Goal: Find contact information: Find contact information

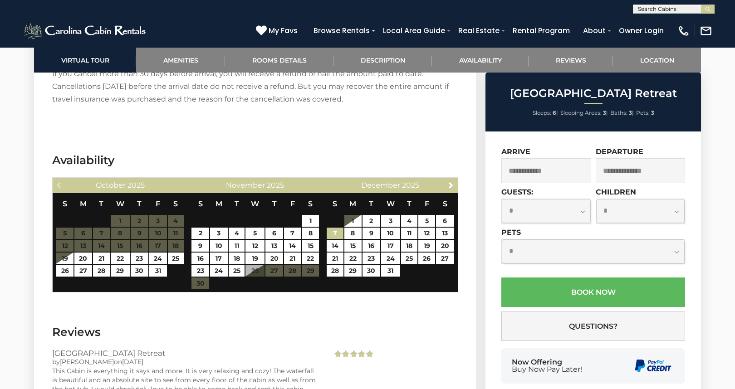
scroll to position [1447, 0]
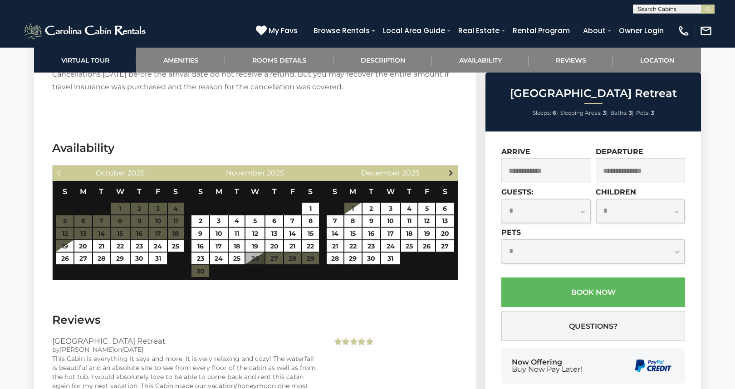
click at [449, 169] on span "Next" at bounding box center [450, 172] width 7 height 7
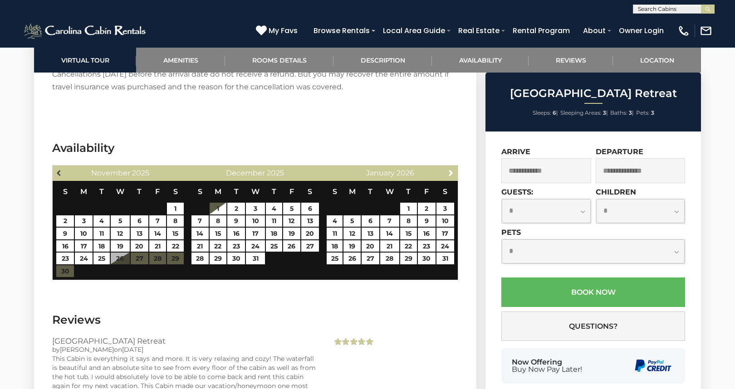
click at [57, 169] on span "Previous" at bounding box center [59, 172] width 7 height 7
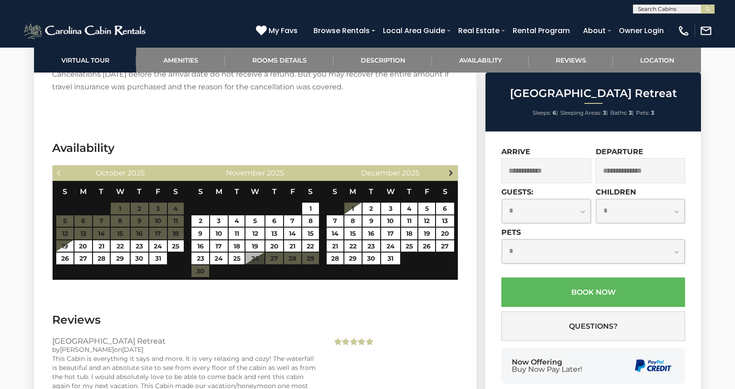
click at [449, 169] on span "Next" at bounding box center [450, 172] width 7 height 7
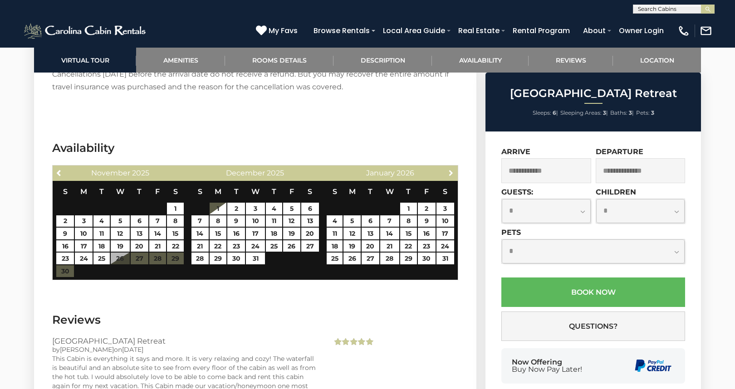
click at [449, 169] on span "Next" at bounding box center [450, 172] width 7 height 7
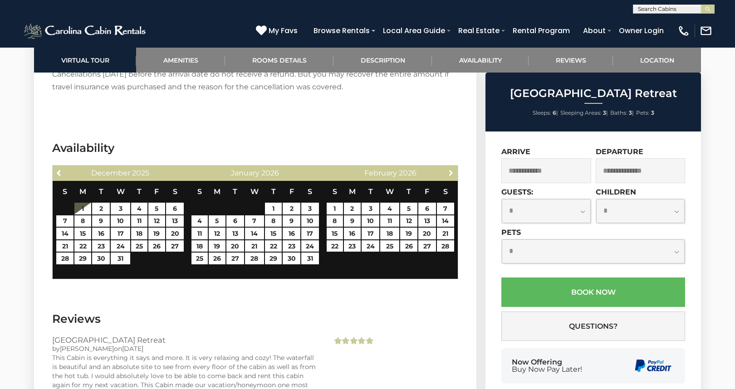
click at [449, 169] on span "Next" at bounding box center [450, 172] width 7 height 7
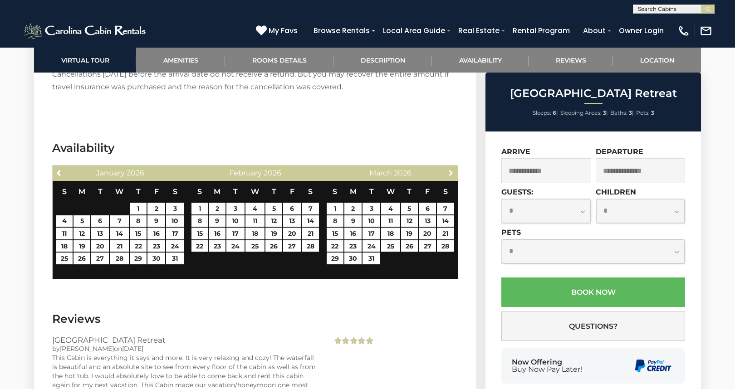
click at [449, 169] on span "Next" at bounding box center [450, 172] width 7 height 7
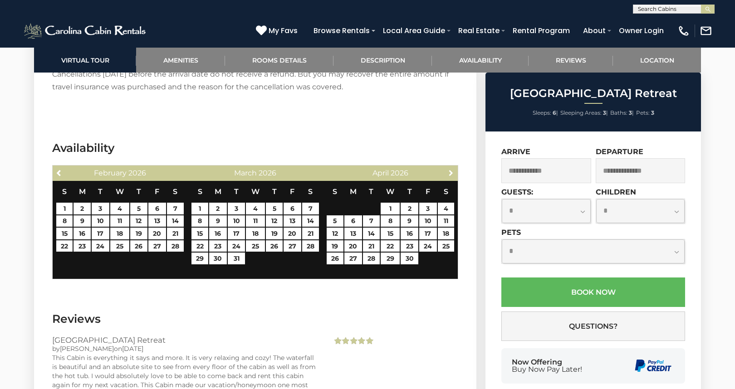
click at [449, 169] on span "Next" at bounding box center [450, 172] width 7 height 7
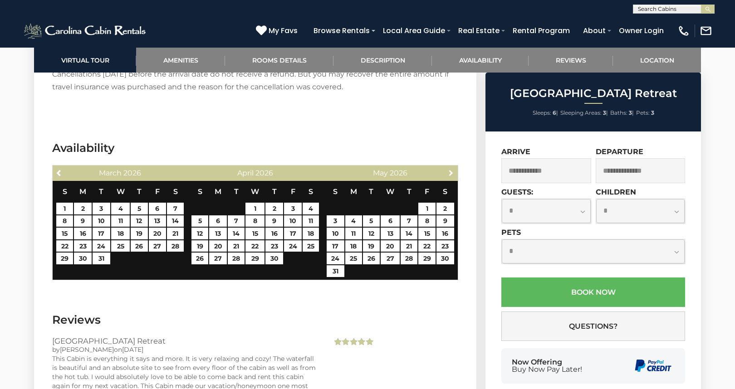
click at [449, 169] on span "Next" at bounding box center [450, 172] width 7 height 7
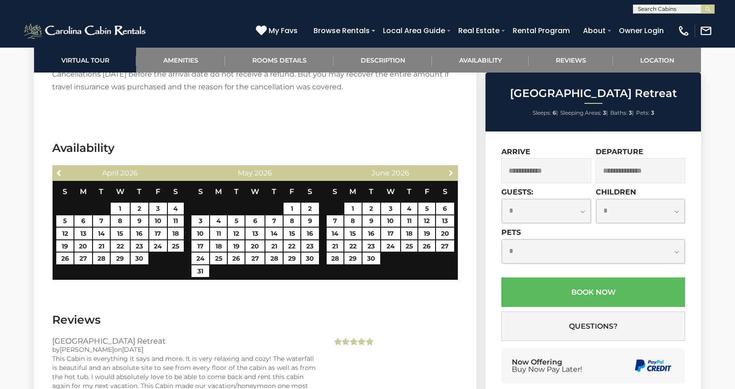
click at [449, 169] on span "Next" at bounding box center [450, 172] width 7 height 7
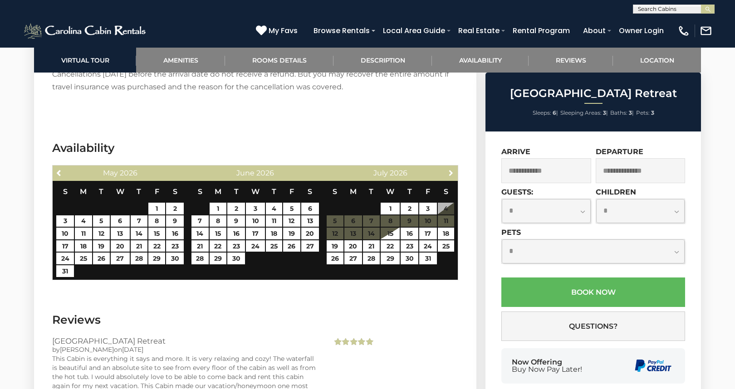
click at [449, 169] on span "Next" at bounding box center [450, 172] width 7 height 7
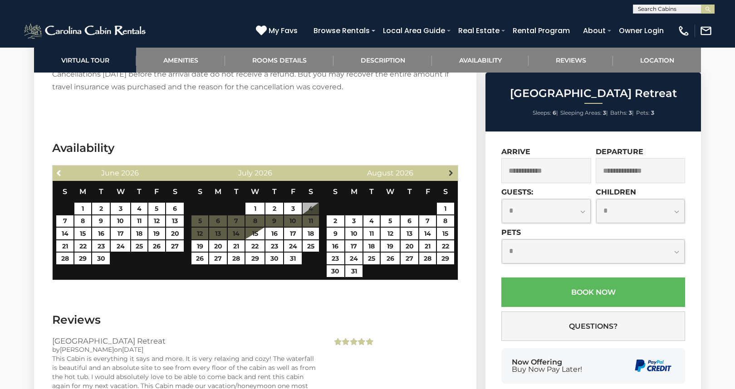
click at [450, 169] on span "Next" at bounding box center [450, 172] width 7 height 7
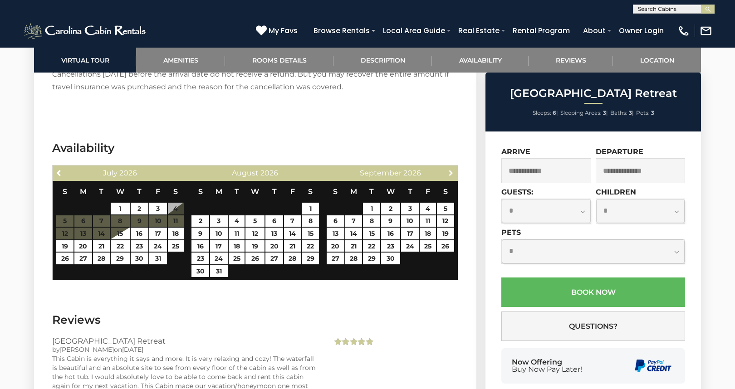
click at [450, 169] on span "Next" at bounding box center [450, 172] width 7 height 7
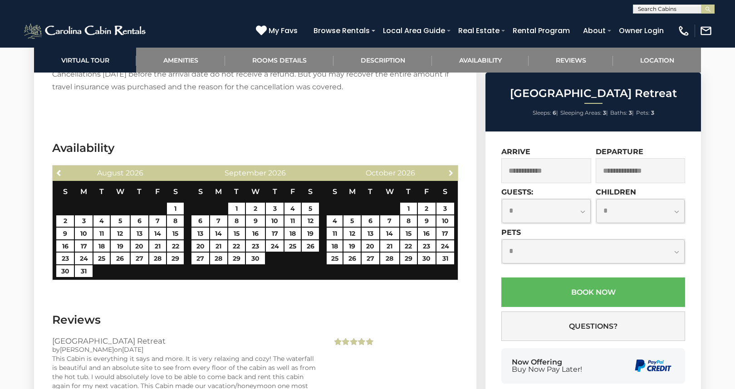
click at [450, 169] on span "Next" at bounding box center [450, 172] width 7 height 7
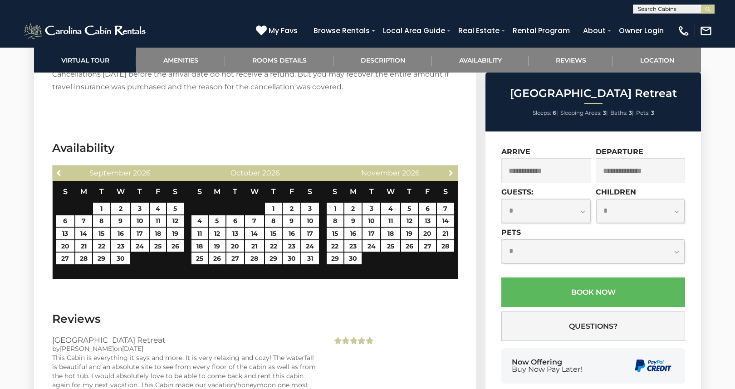
click at [450, 169] on span "Next" at bounding box center [450, 172] width 7 height 7
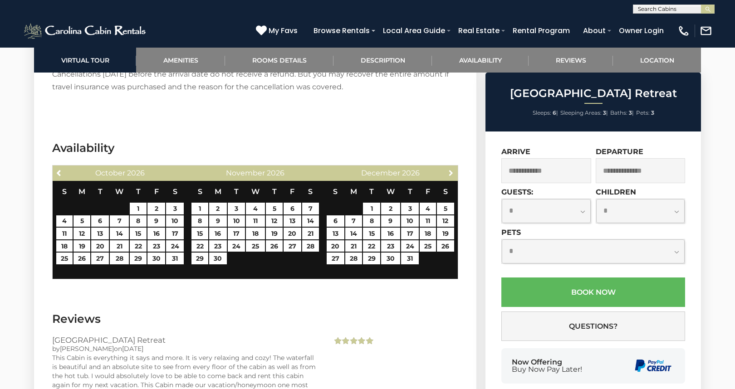
click at [450, 169] on span "Next" at bounding box center [450, 172] width 7 height 7
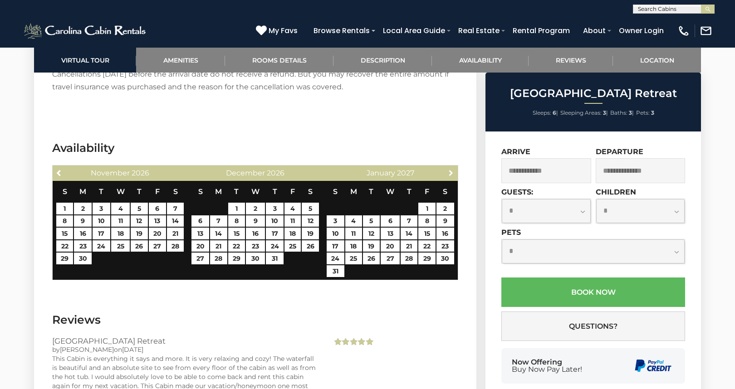
click at [450, 169] on span "Next" at bounding box center [450, 172] width 7 height 7
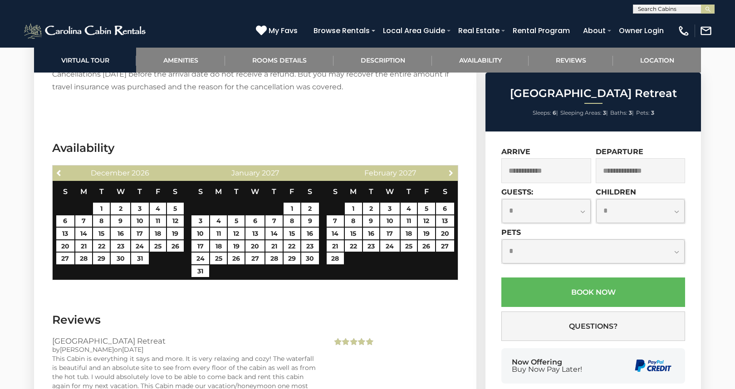
click at [450, 169] on span "Next" at bounding box center [450, 172] width 7 height 7
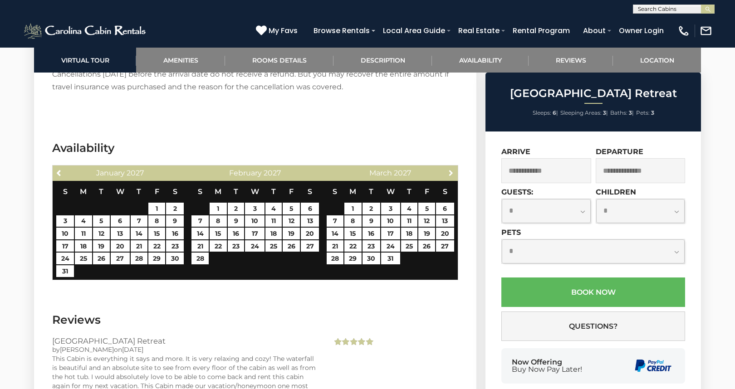
click at [450, 169] on span "Next" at bounding box center [450, 172] width 7 height 7
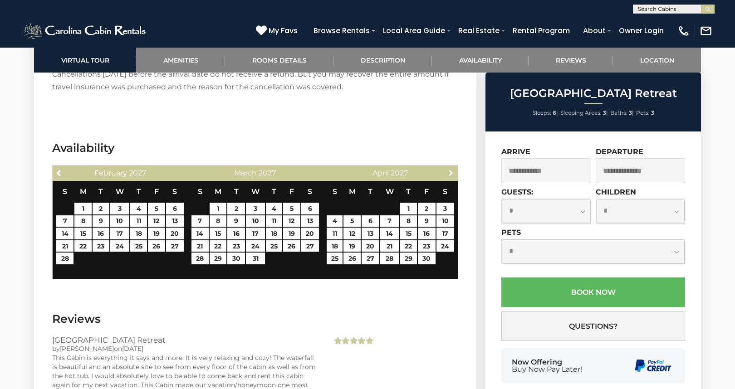
click at [450, 169] on span "Next" at bounding box center [450, 172] width 7 height 7
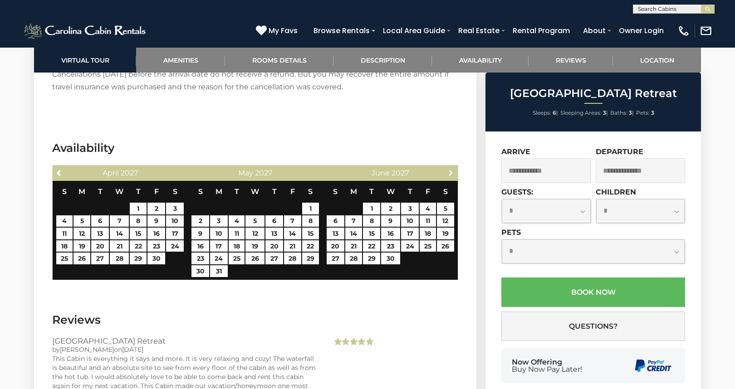
click at [450, 169] on span "Next" at bounding box center [450, 172] width 7 height 7
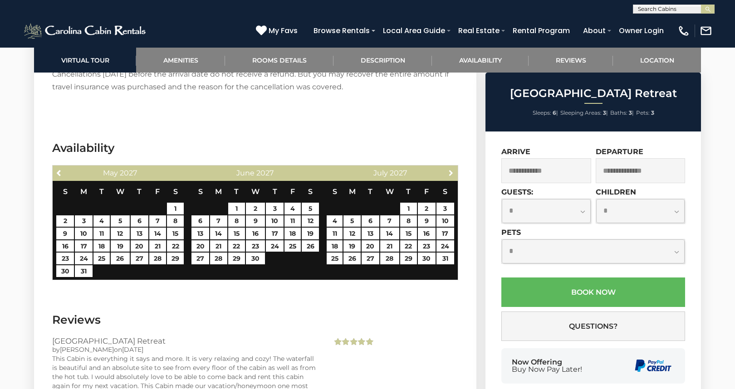
click at [450, 169] on span "Next" at bounding box center [450, 172] width 7 height 7
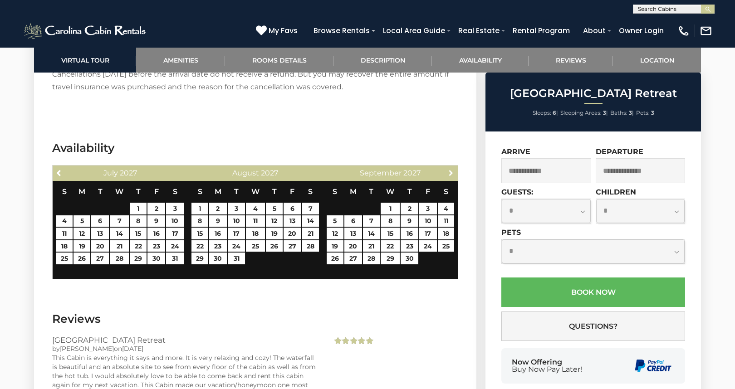
click at [450, 169] on span "Next" at bounding box center [450, 172] width 7 height 7
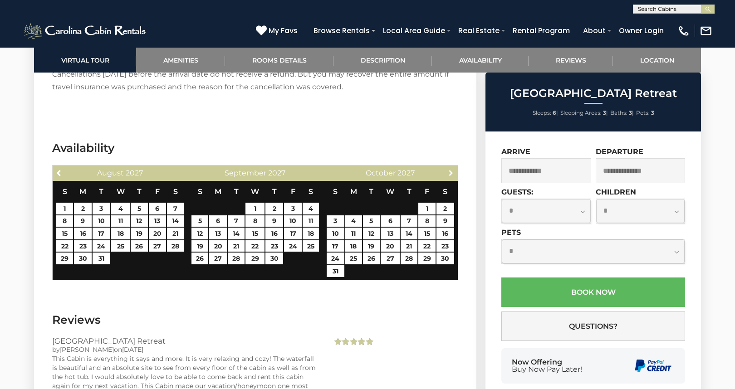
click at [450, 169] on span "Next" at bounding box center [450, 172] width 7 height 7
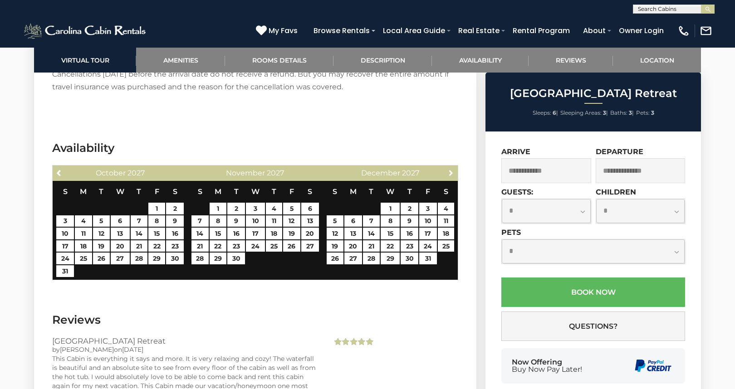
click at [450, 169] on span "Next" at bounding box center [450, 172] width 7 height 7
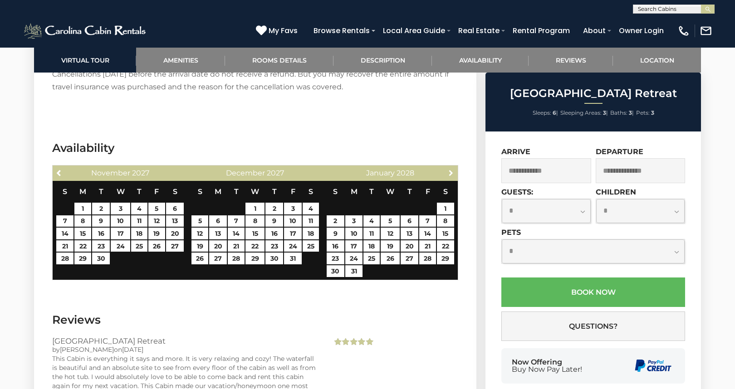
click at [450, 169] on span "Next" at bounding box center [450, 172] width 7 height 7
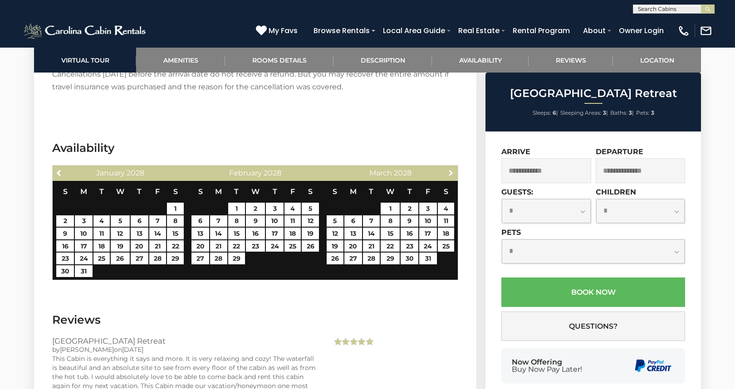
click at [450, 169] on span "Next" at bounding box center [450, 172] width 7 height 7
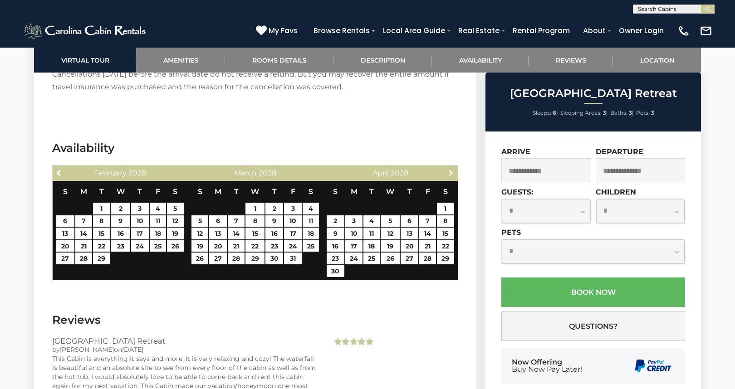
click at [450, 169] on span "Next" at bounding box center [450, 172] width 7 height 7
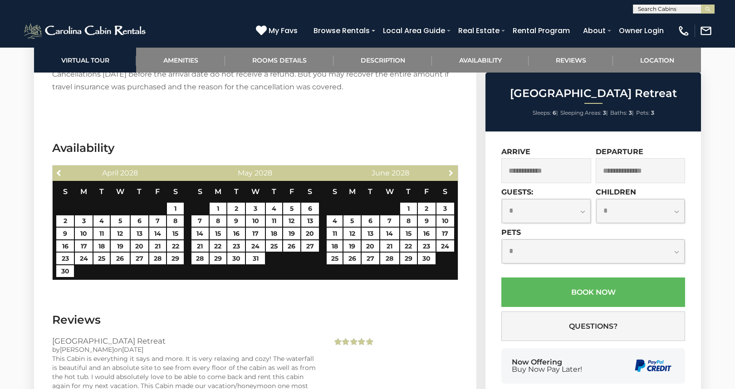
click at [450, 169] on span "Next" at bounding box center [450, 172] width 7 height 7
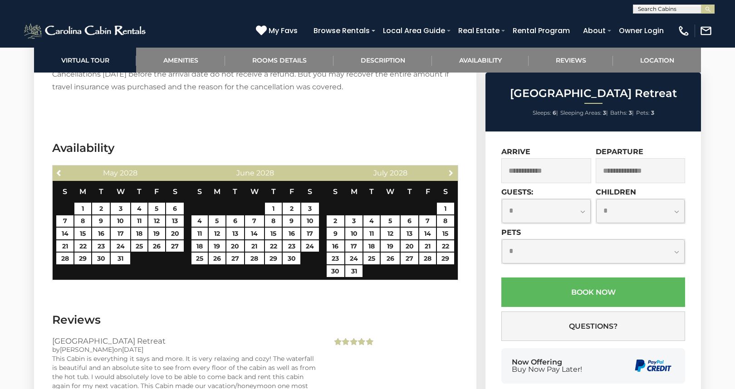
click at [450, 169] on span "Next" at bounding box center [450, 172] width 7 height 7
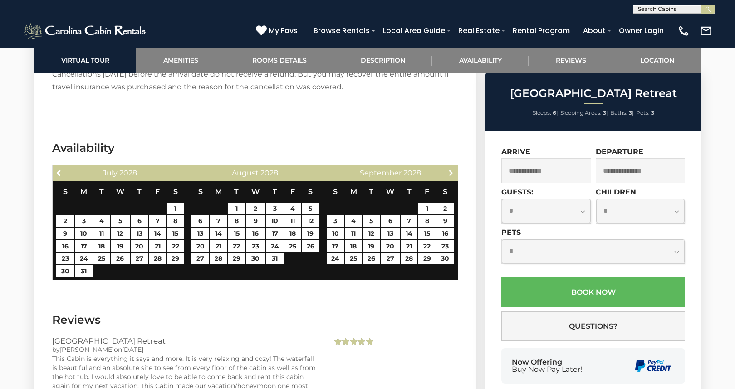
click at [450, 169] on span "Next" at bounding box center [450, 172] width 7 height 7
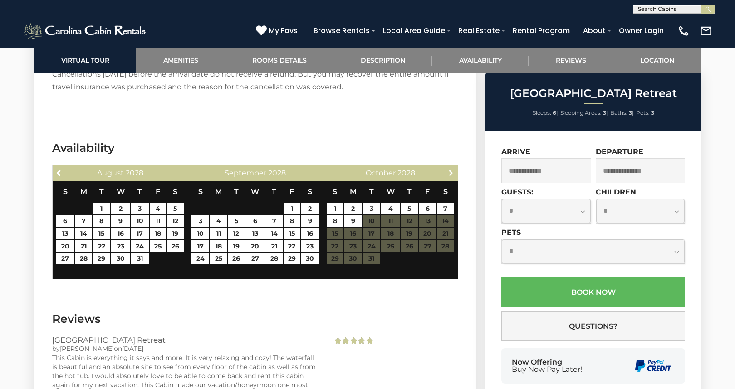
click at [450, 169] on span "Next" at bounding box center [450, 172] width 7 height 7
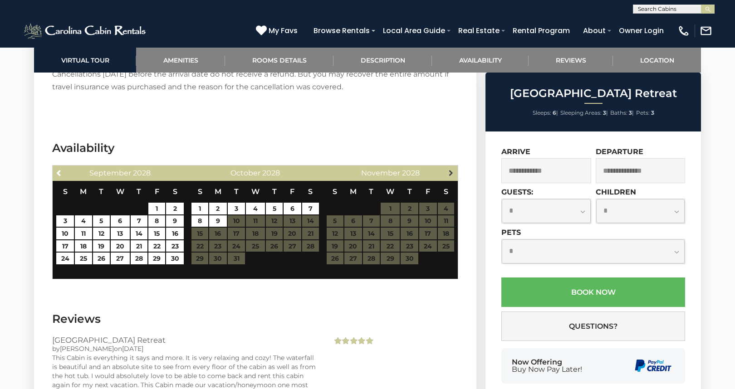
click at [449, 169] on span "Next" at bounding box center [450, 172] width 7 height 7
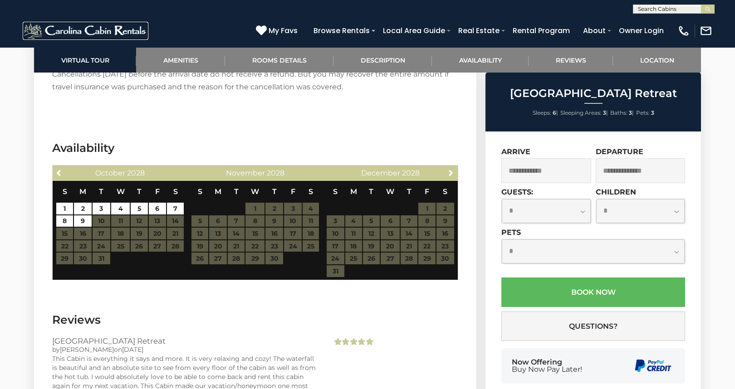
click at [108, 32] on img at bounding box center [86, 31] width 126 height 18
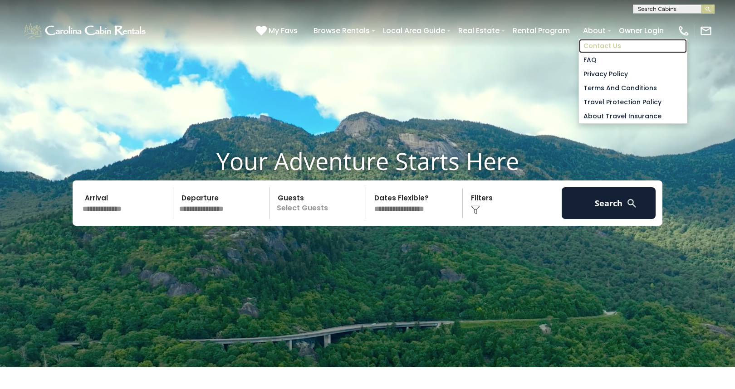
click at [603, 46] on link "Contact Us" at bounding box center [633, 46] width 108 height 14
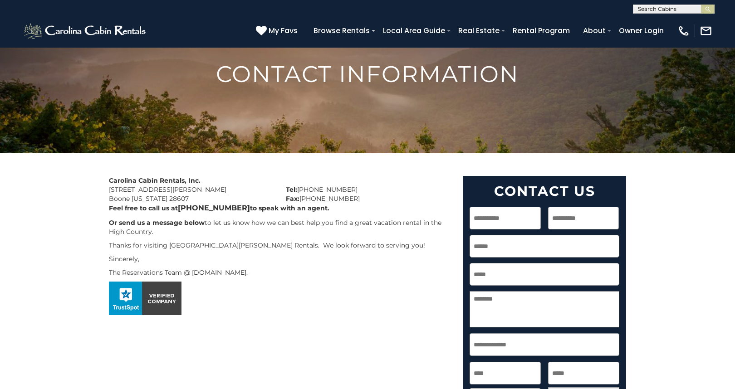
scroll to position [120, 0]
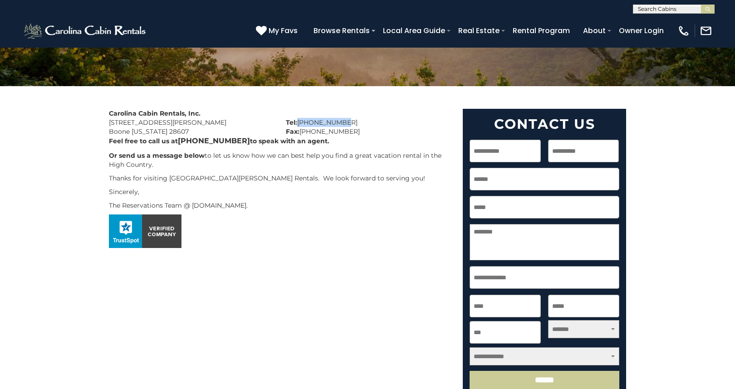
drag, startPoint x: 355, startPoint y: 121, endPoint x: 299, endPoint y: 123, distance: 55.4
click at [299, 123] on div "Tel: [PHONE_NUMBER] Fax: [PHONE_NUMBER]" at bounding box center [367, 122] width 177 height 27
copy div "[PHONE_NUMBER]"
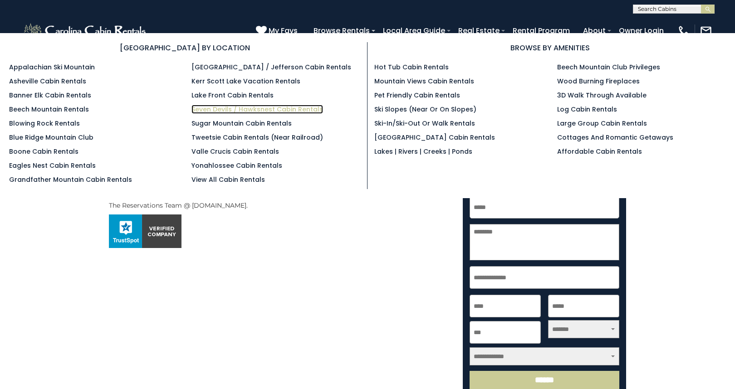
click at [200, 111] on link "Seven Devils / Hawksnest Cabin Rentals" at bounding box center [257, 109] width 132 height 9
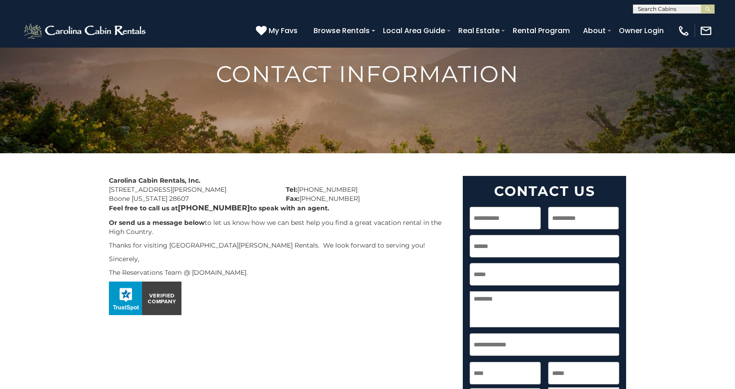
scroll to position [54, 0]
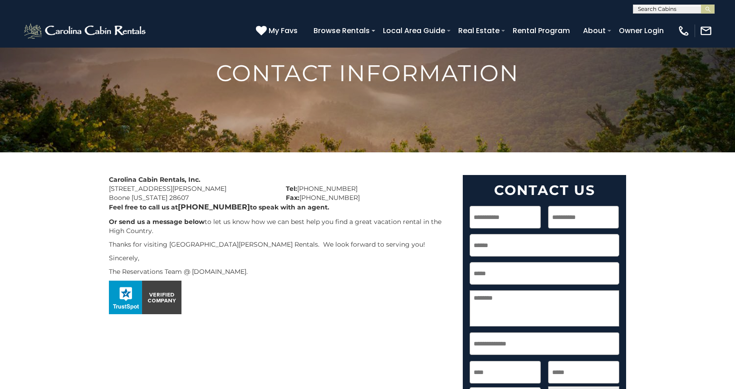
drag, startPoint x: 110, startPoint y: 190, endPoint x: 205, endPoint y: 197, distance: 95.1
click at [205, 197] on div "Carolina Cabin Rentals, Inc. [STREET_ADDRESS][PERSON_NAME][US_STATE]" at bounding box center [190, 188] width 177 height 27
copy div "[STREET_ADDRESS][PERSON_NAME][US_STATE]"
drag, startPoint x: 347, startPoint y: 187, endPoint x: 301, endPoint y: 191, distance: 46.5
click at [301, 191] on div "Tel: 828-295-6000 Fax: 888-295-9113" at bounding box center [367, 188] width 177 height 27
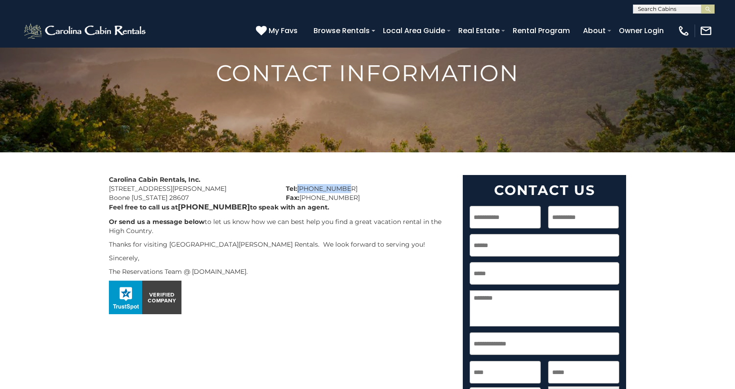
copy div "[PHONE_NUMBER]"
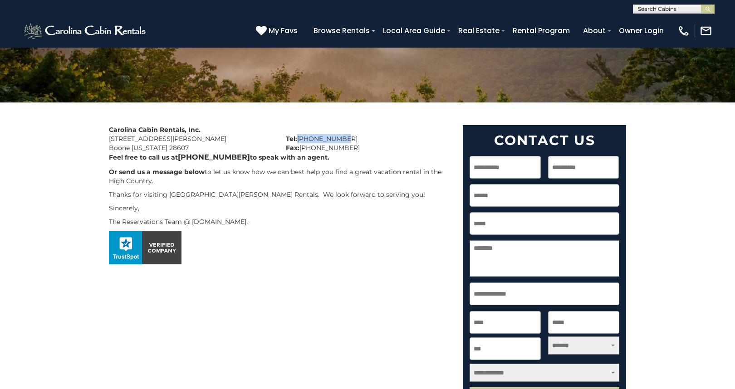
scroll to position [97, 0]
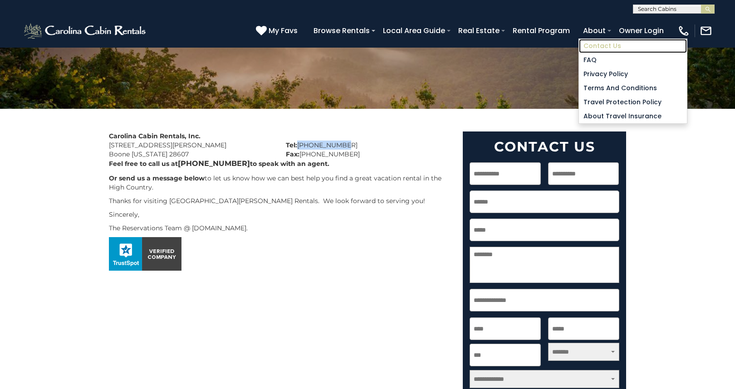
click at [598, 39] on link "Contact Us" at bounding box center [633, 46] width 108 height 14
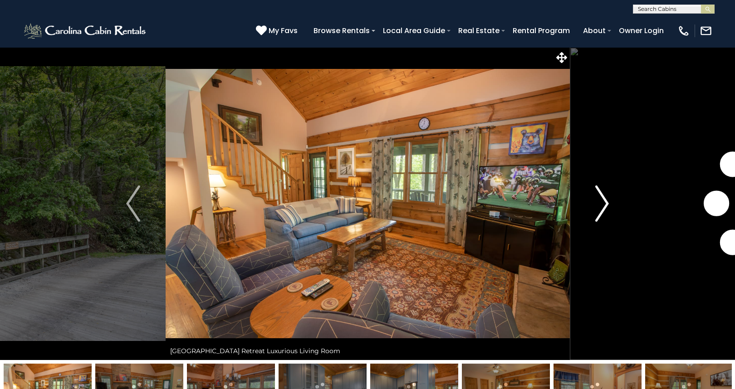
click at [608, 212] on img "Next" at bounding box center [602, 204] width 14 height 36
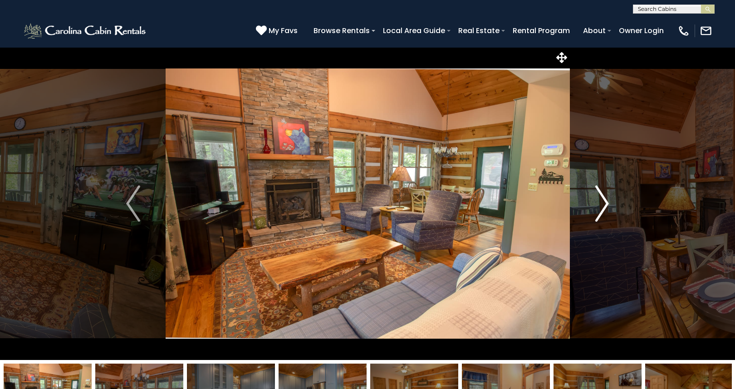
click at [601, 203] on img "Next" at bounding box center [602, 204] width 14 height 36
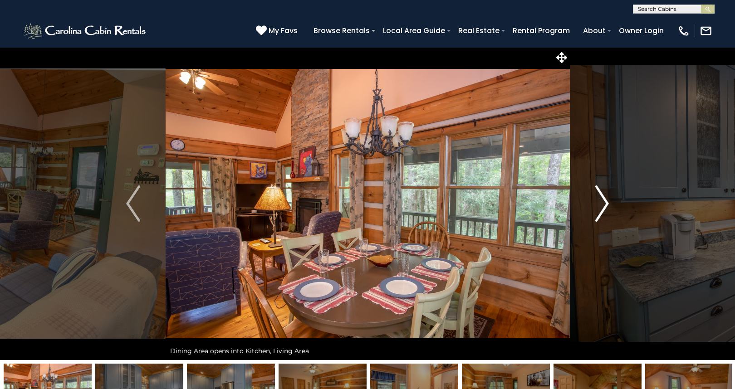
click at [601, 203] on img "Next" at bounding box center [602, 204] width 14 height 36
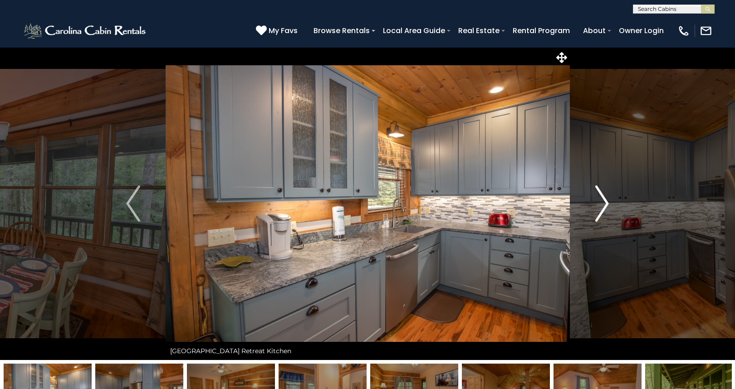
click at [601, 203] on img "Next" at bounding box center [602, 204] width 14 height 36
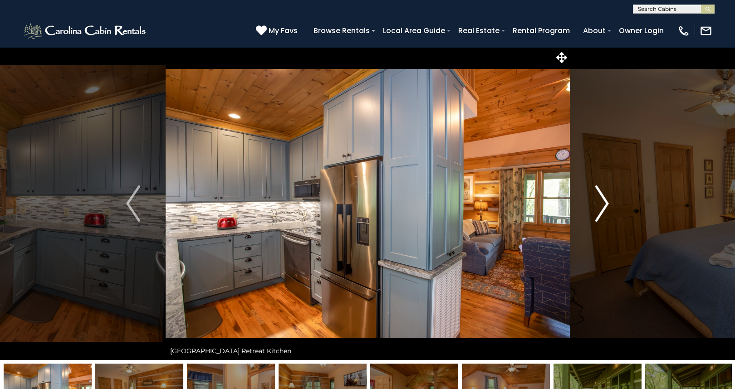
click at [601, 203] on img "Next" at bounding box center [602, 204] width 14 height 36
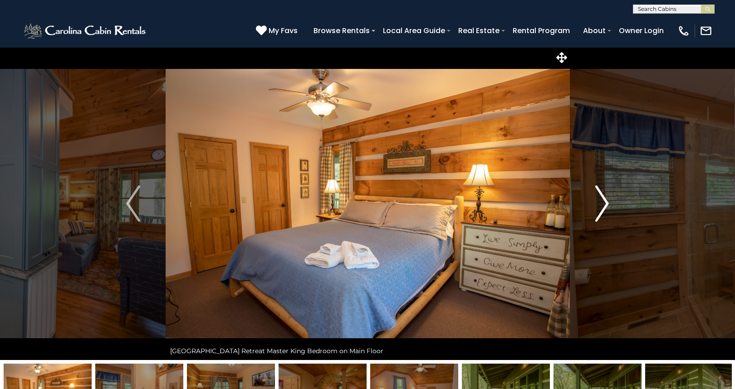
click at [601, 203] on img "Next" at bounding box center [602, 204] width 14 height 36
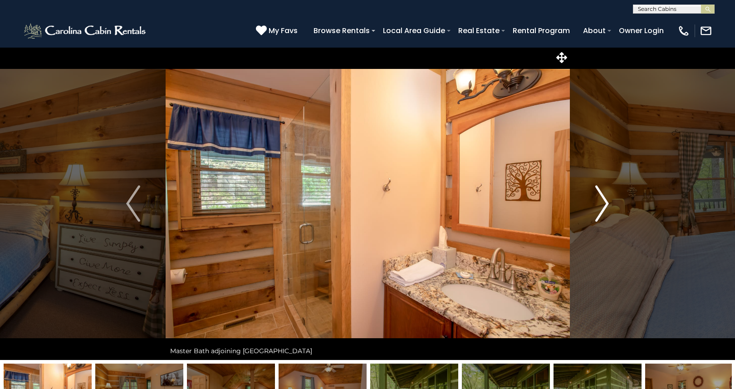
click at [601, 203] on img "Next" at bounding box center [602, 204] width 14 height 36
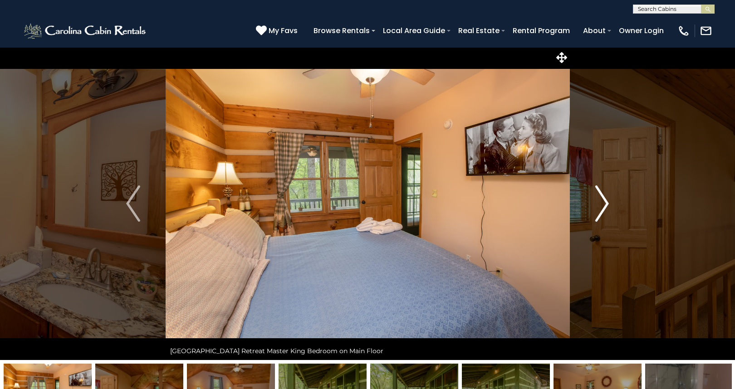
click at [601, 203] on img "Next" at bounding box center [602, 204] width 14 height 36
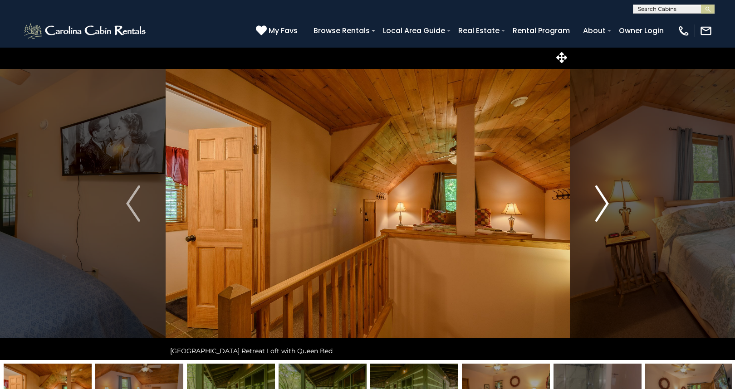
click at [601, 203] on img "Next" at bounding box center [602, 204] width 14 height 36
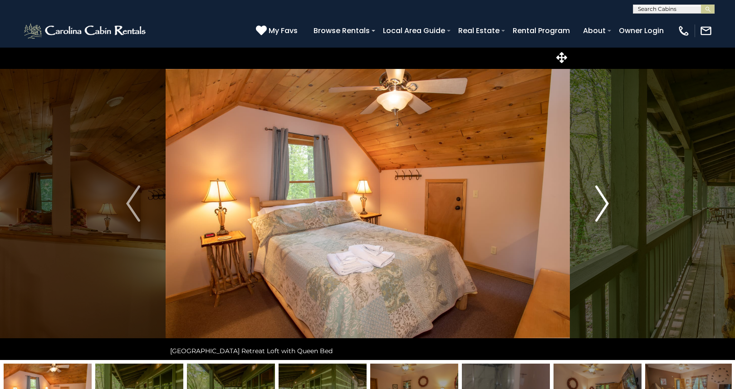
click at [601, 203] on img "Next" at bounding box center [602, 204] width 14 height 36
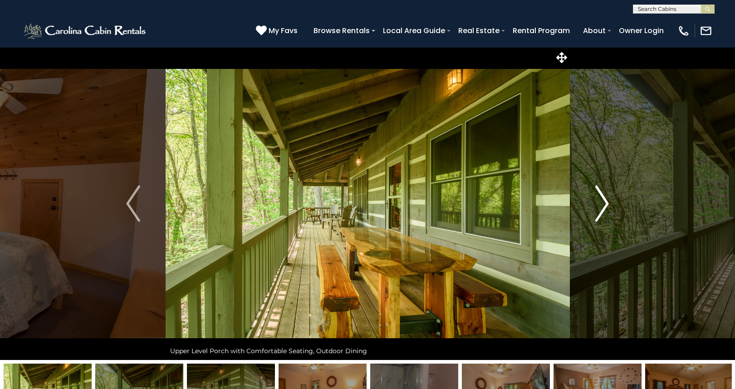
click at [601, 203] on img "Next" at bounding box center [602, 204] width 14 height 36
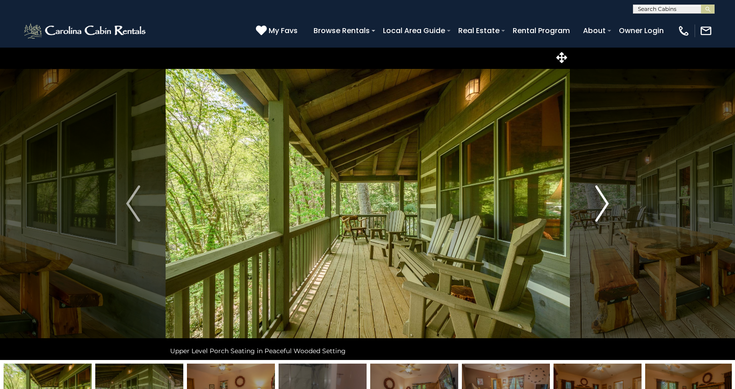
click at [601, 203] on img "Next" at bounding box center [602, 204] width 14 height 36
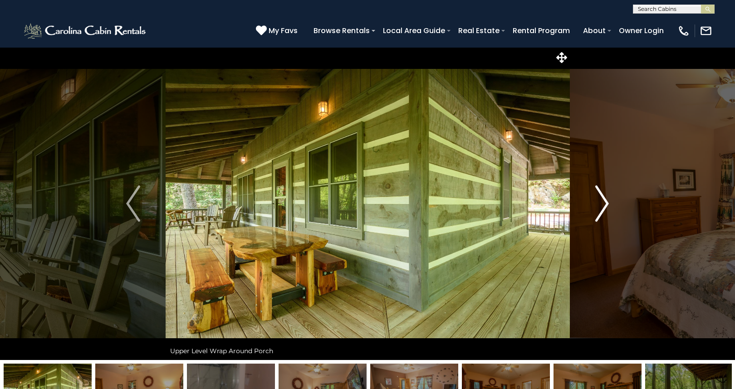
click at [601, 203] on img "Next" at bounding box center [602, 204] width 14 height 36
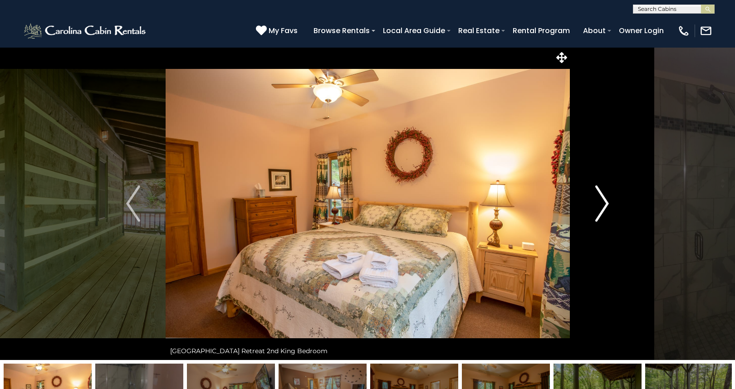
click at [601, 203] on img "Next" at bounding box center [602, 204] width 14 height 36
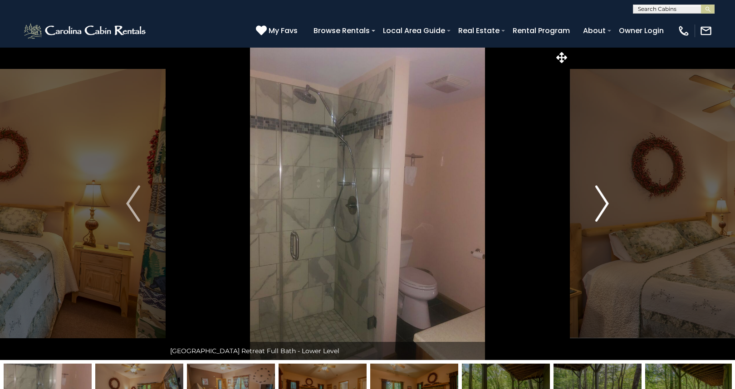
click at [601, 203] on img "Next" at bounding box center [602, 204] width 14 height 36
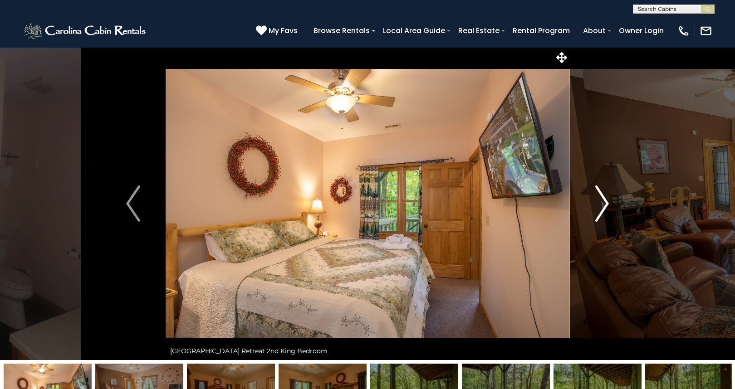
click at [601, 203] on img "Next" at bounding box center [602, 204] width 14 height 36
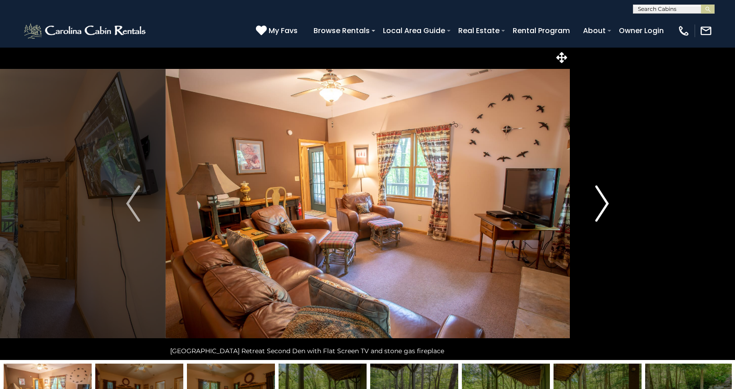
click at [601, 203] on img "Next" at bounding box center [602, 204] width 14 height 36
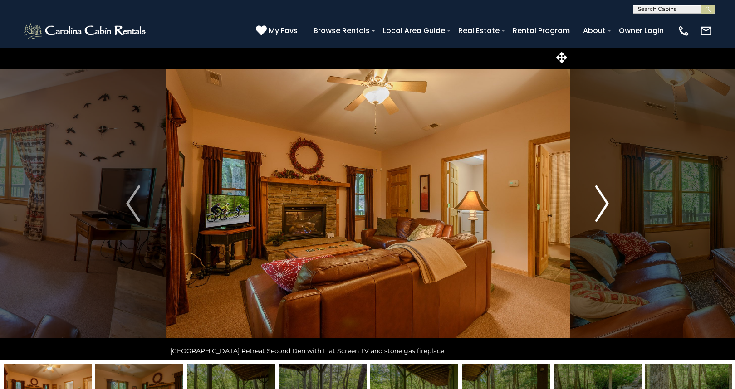
click at [601, 203] on img "Next" at bounding box center [602, 204] width 14 height 36
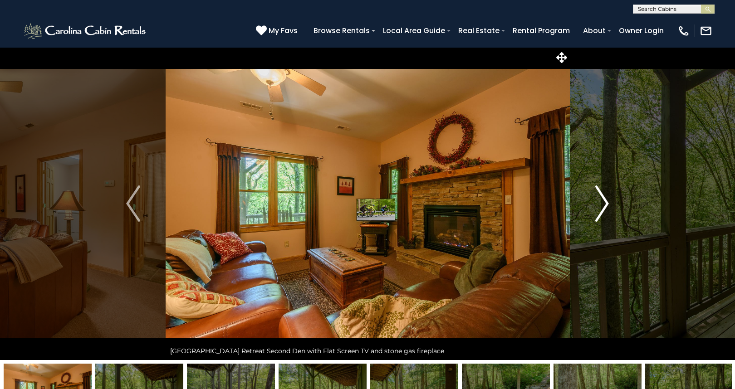
click at [601, 203] on img "Next" at bounding box center [602, 204] width 14 height 36
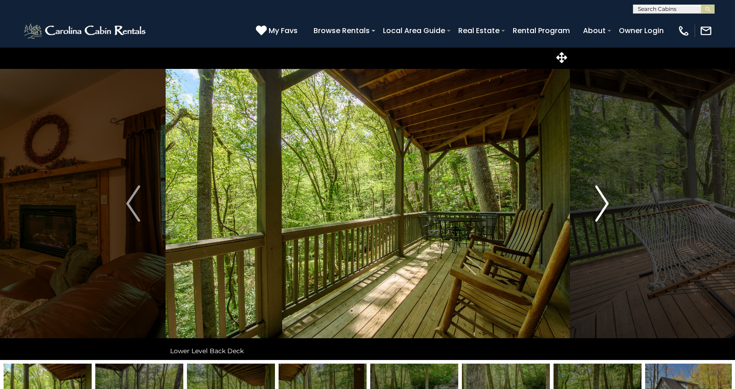
click at [601, 203] on img "Next" at bounding box center [602, 204] width 14 height 36
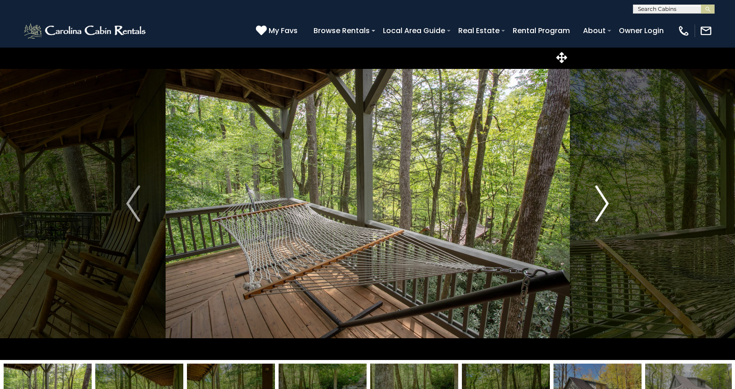
click at [601, 203] on img "Next" at bounding box center [602, 204] width 14 height 36
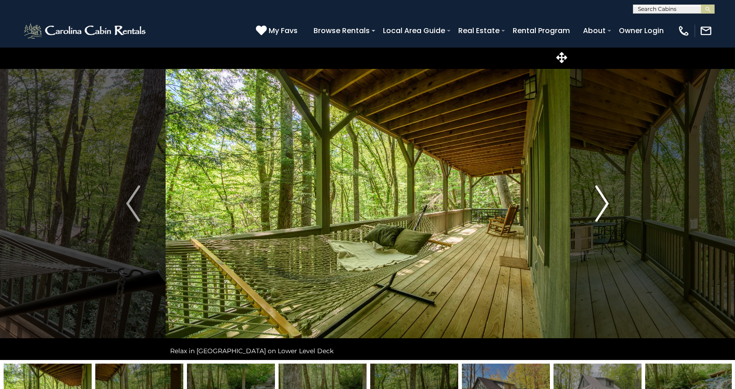
click at [601, 203] on img "Next" at bounding box center [602, 204] width 14 height 36
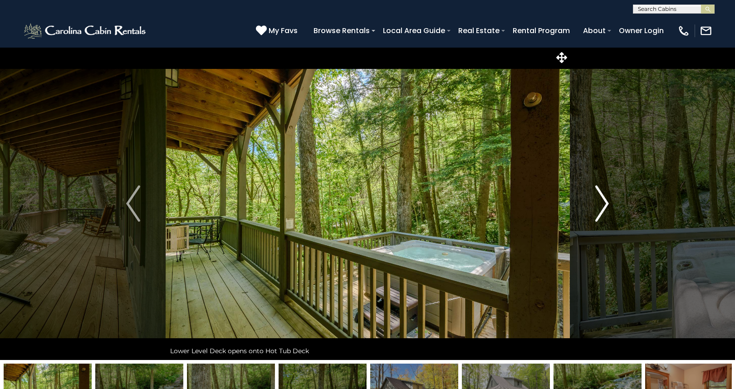
click at [601, 203] on img "Next" at bounding box center [602, 204] width 14 height 36
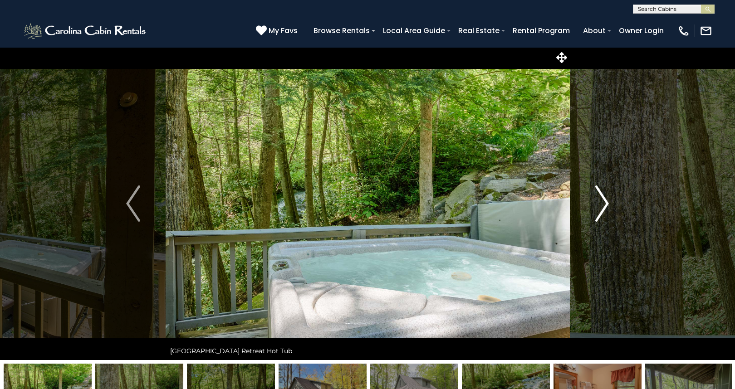
click at [601, 203] on img "Next" at bounding box center [602, 204] width 14 height 36
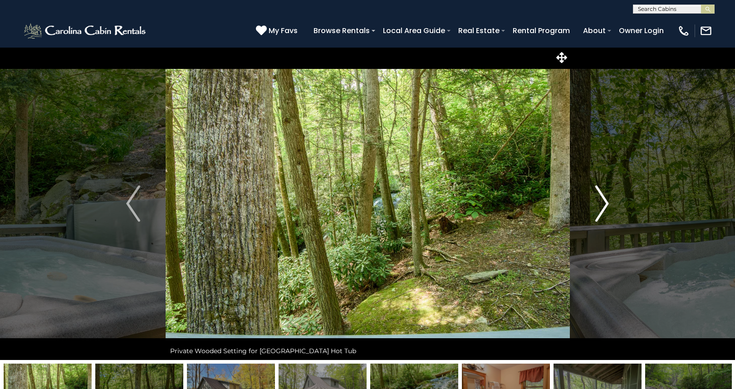
click at [601, 203] on img "Next" at bounding box center [602, 204] width 14 height 36
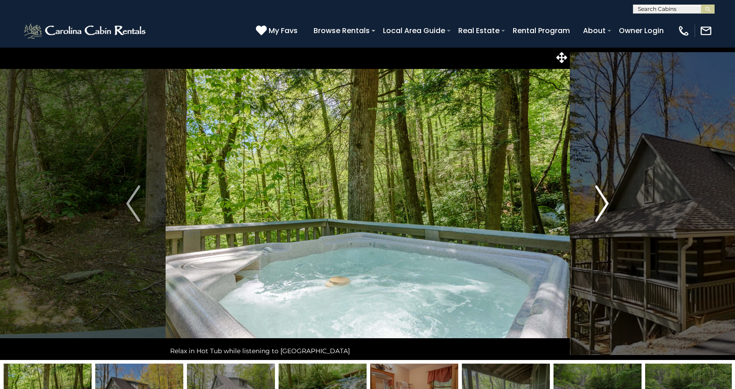
click at [601, 203] on img "Next" at bounding box center [602, 204] width 14 height 36
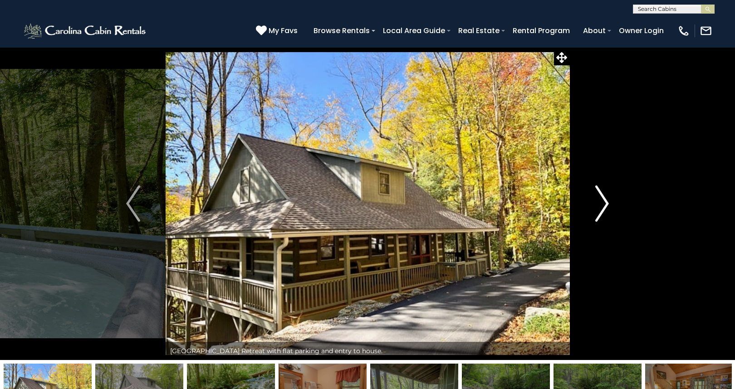
click at [601, 203] on img "Next" at bounding box center [602, 204] width 14 height 36
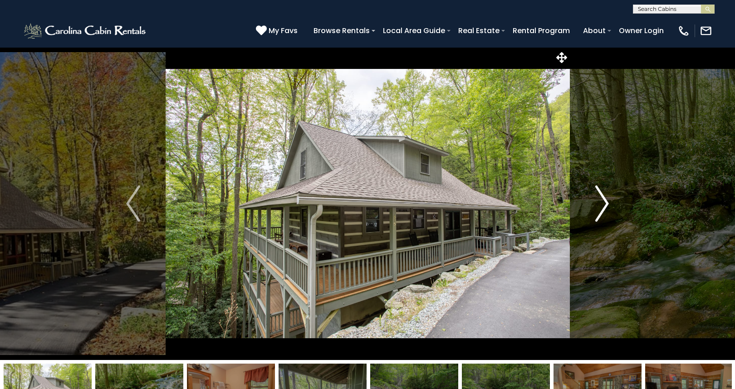
click at [601, 203] on img "Next" at bounding box center [602, 204] width 14 height 36
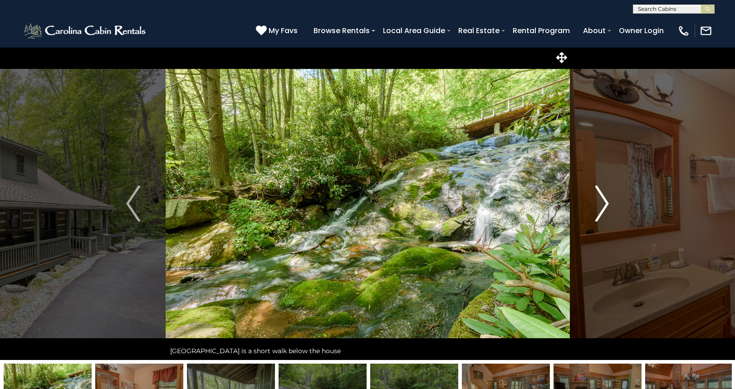
click at [601, 203] on img "Next" at bounding box center [602, 204] width 14 height 36
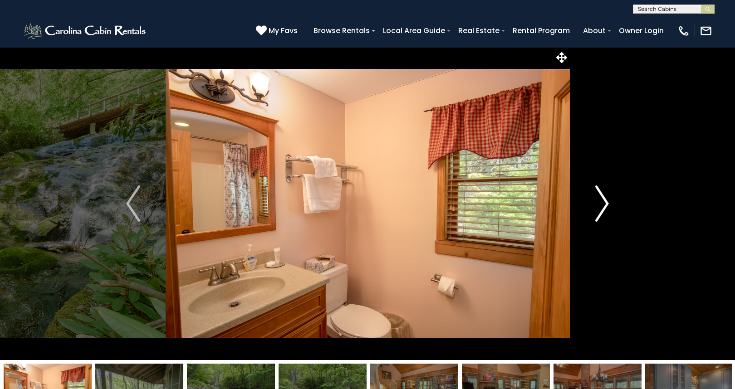
click at [601, 203] on img "Next" at bounding box center [602, 204] width 14 height 36
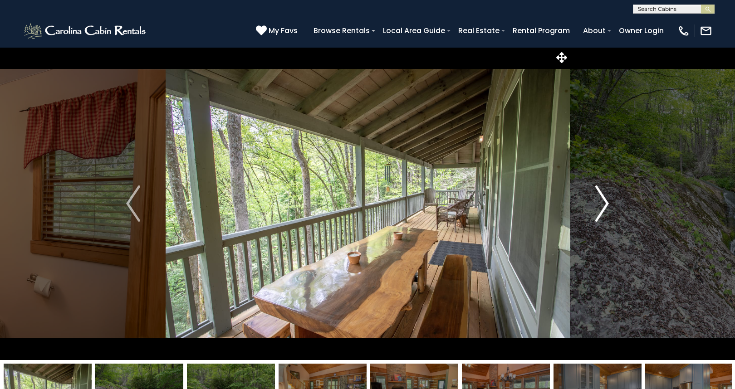
click at [601, 203] on img "Next" at bounding box center [602, 204] width 14 height 36
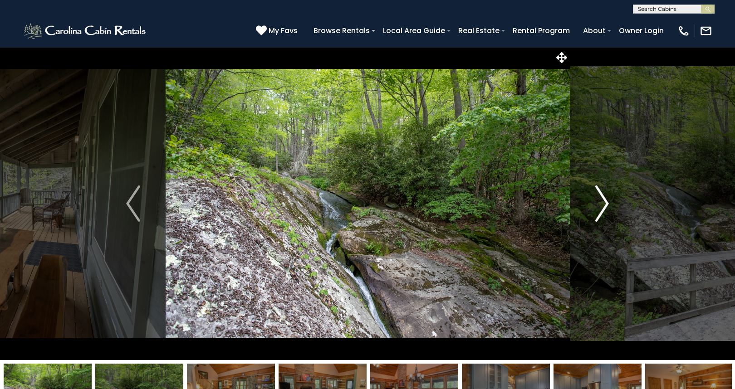
click at [601, 203] on img "Next" at bounding box center [602, 204] width 14 height 36
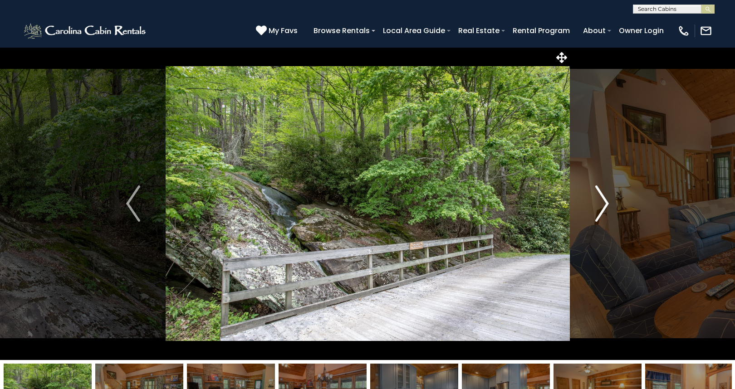
click at [601, 203] on img "Next" at bounding box center [602, 204] width 14 height 36
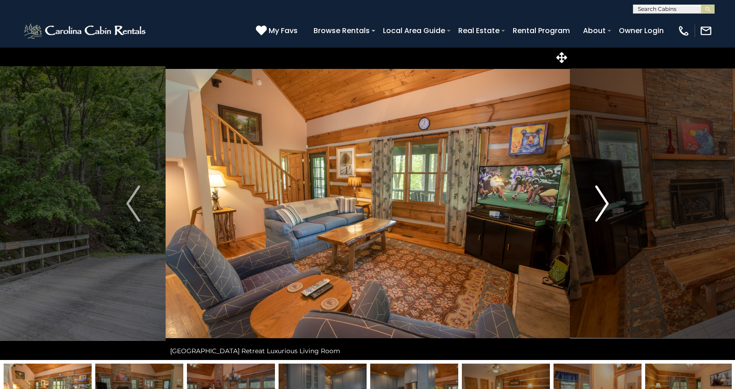
click at [601, 203] on img "Next" at bounding box center [602, 204] width 14 height 36
